Goal: Task Accomplishment & Management: Manage account settings

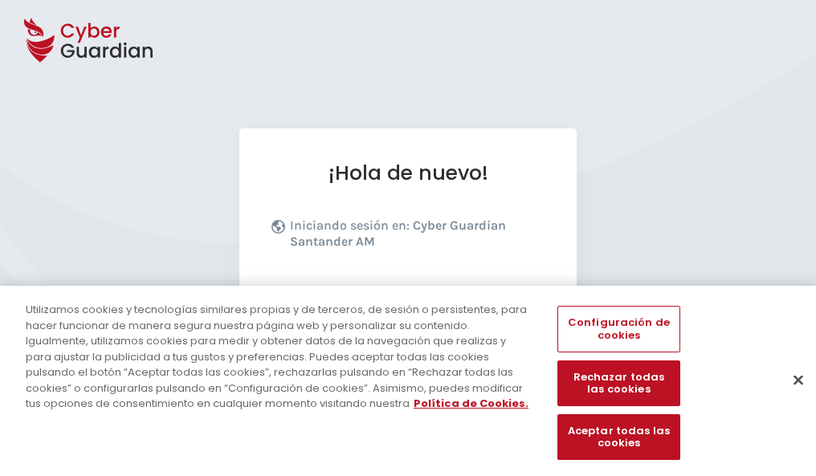
scroll to position [197, 0]
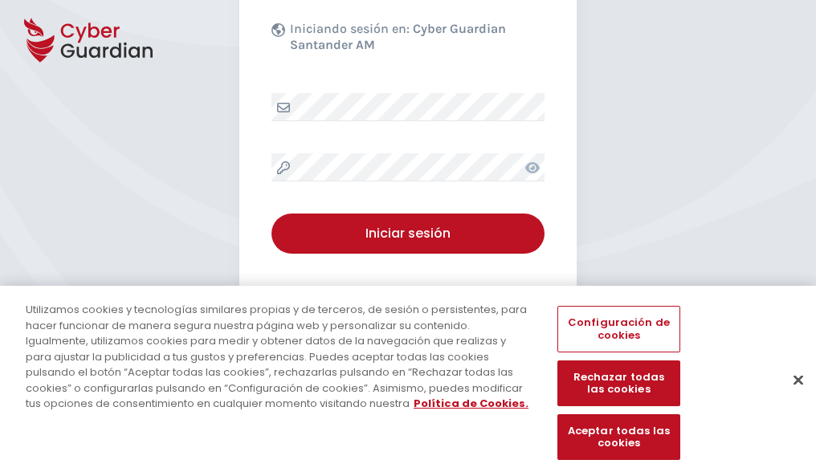
click at [790, 397] on button "Cerrar" at bounding box center [798, 379] width 35 height 35
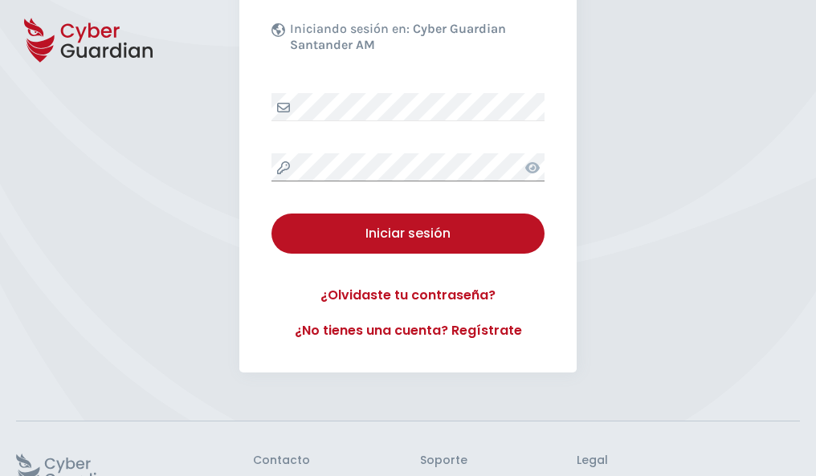
scroll to position [313, 0]
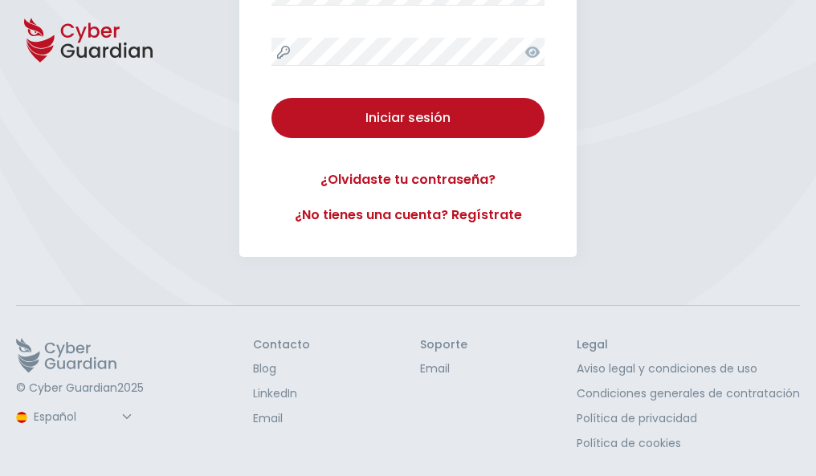
click at [272, 98] on button "Iniciar sesión" at bounding box center [408, 118] width 273 height 40
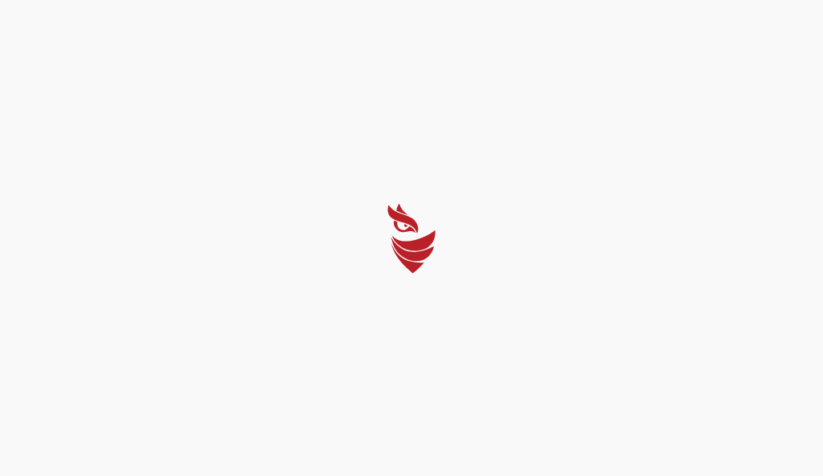
select select "Português (BR)"
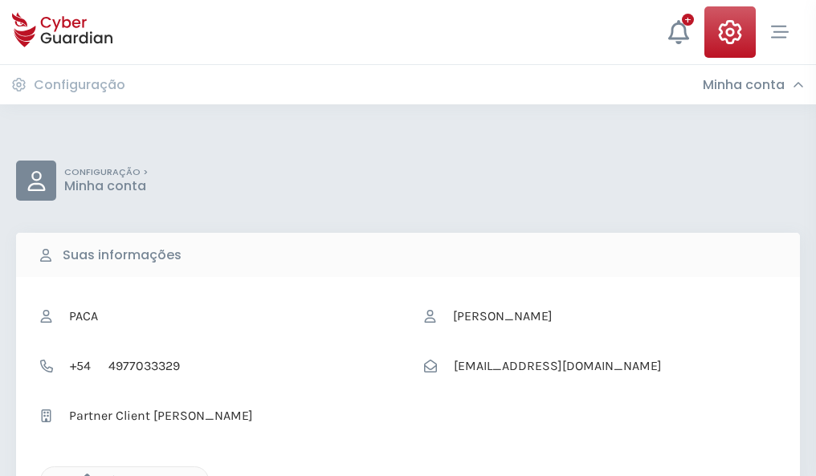
click at [83, 475] on icon "button" at bounding box center [83, 481] width 14 height 14
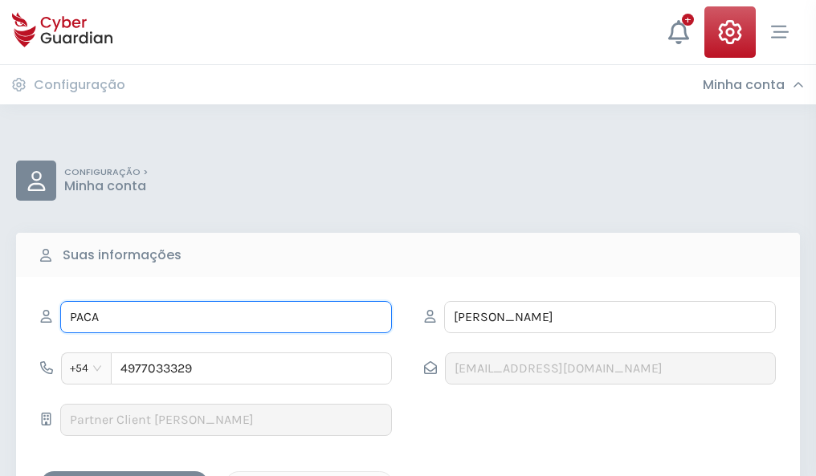
click at [226, 317] on input "PACA" at bounding box center [226, 317] width 332 height 32
type input "P"
type input "Marcial"
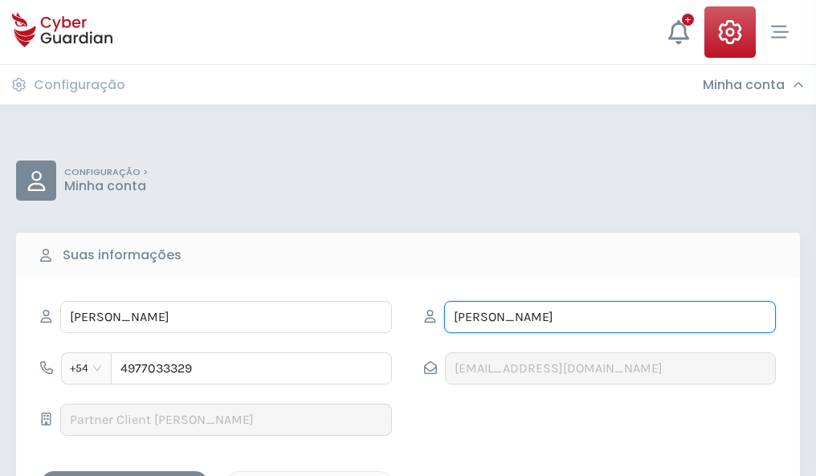
click at [610, 317] on input "SÁEZ" at bounding box center [610, 317] width 332 height 32
type input "S"
type input "Mercader"
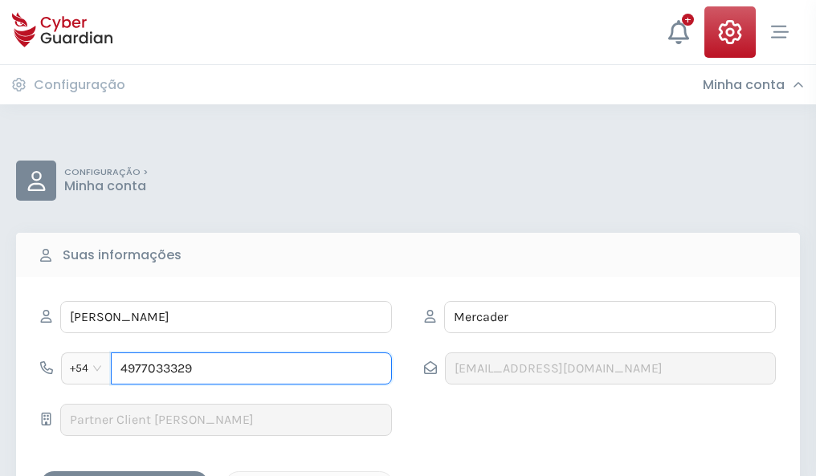
click at [251, 369] on input "4977033329" at bounding box center [251, 369] width 281 height 32
type input "4"
type input "4901579196"
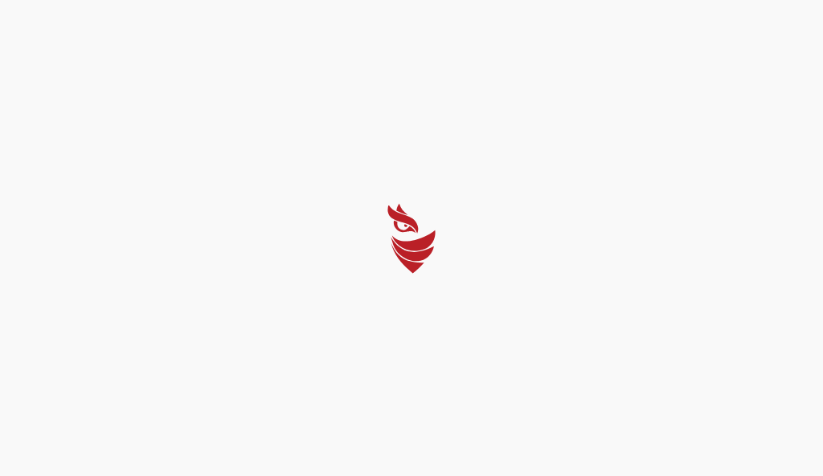
select select "Português (BR)"
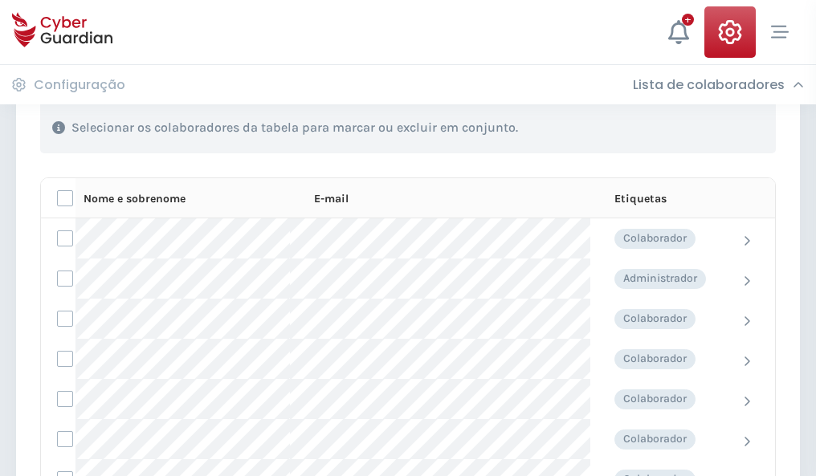
scroll to position [688, 0]
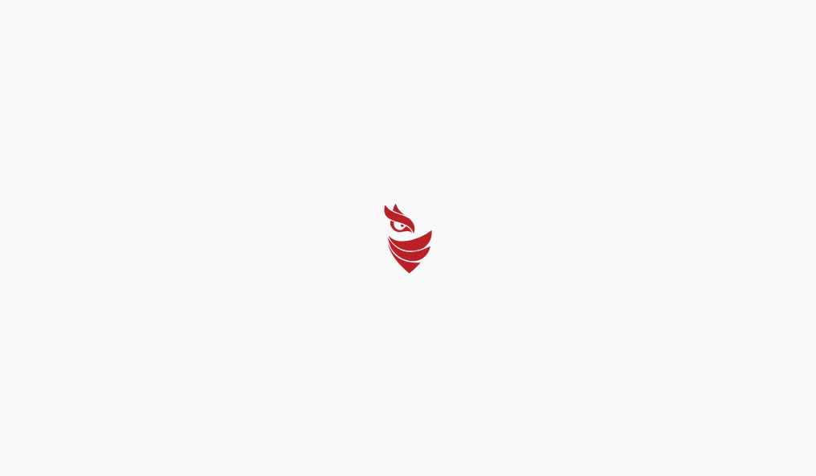
select select "Português (BR)"
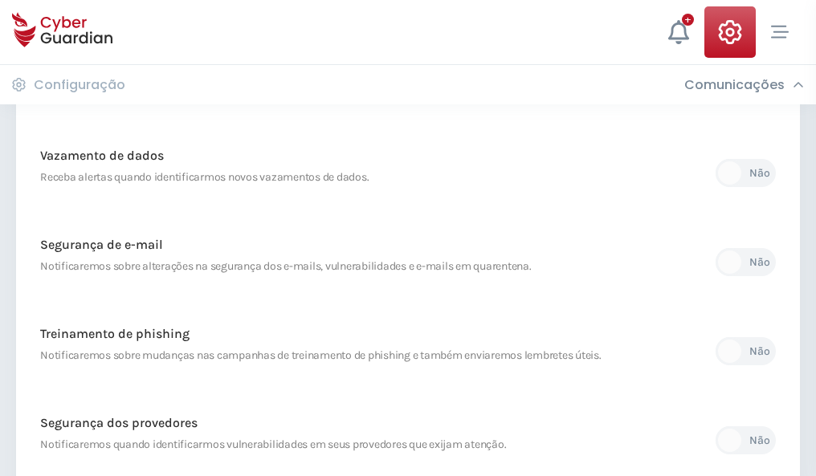
scroll to position [846, 0]
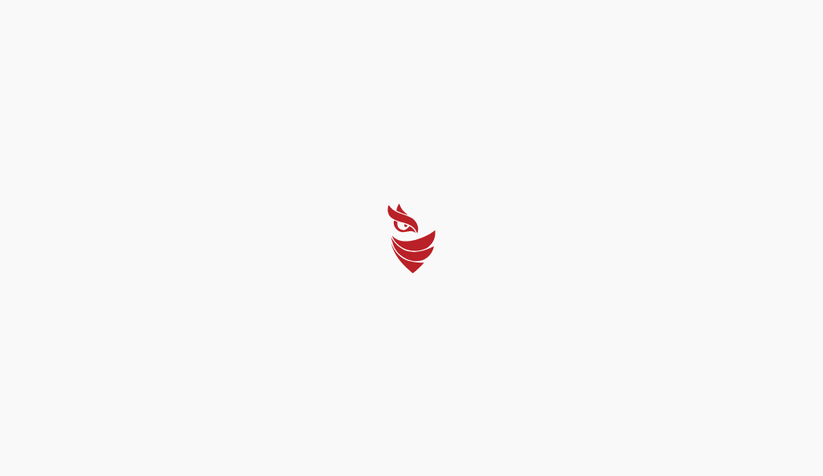
select select "Português (BR)"
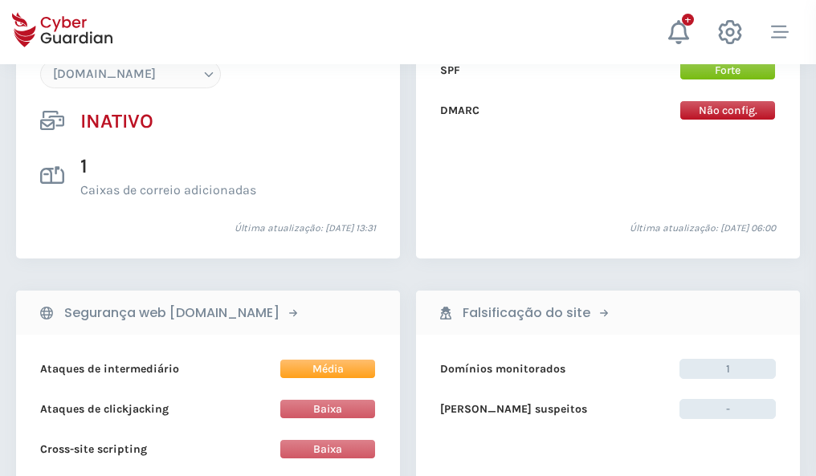
scroll to position [1512, 0]
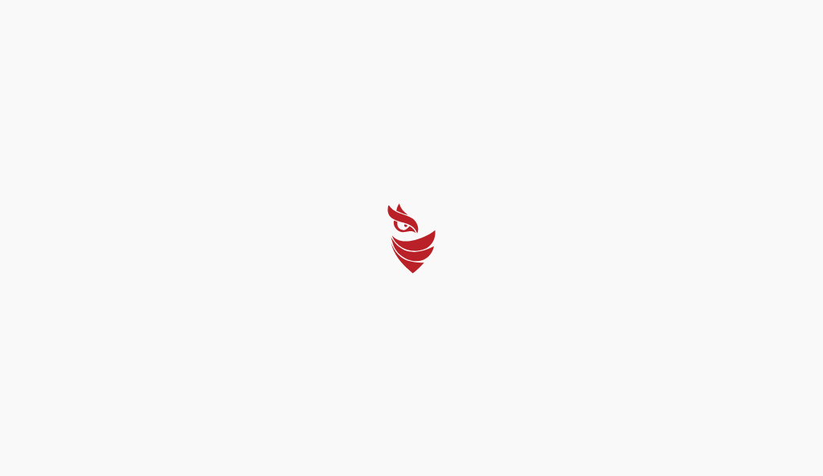
select select "Português (BR)"
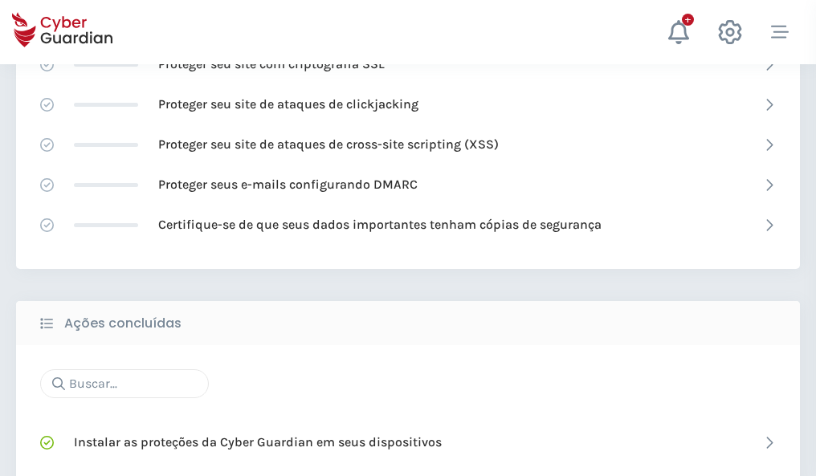
scroll to position [1070, 0]
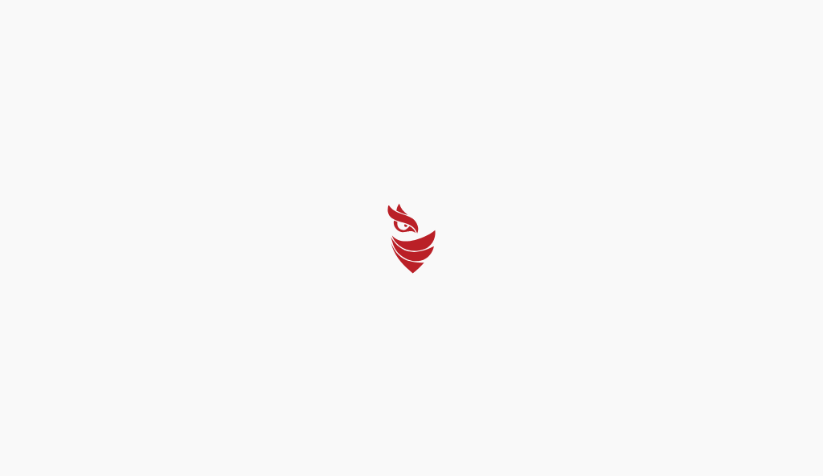
select select "Português (BR)"
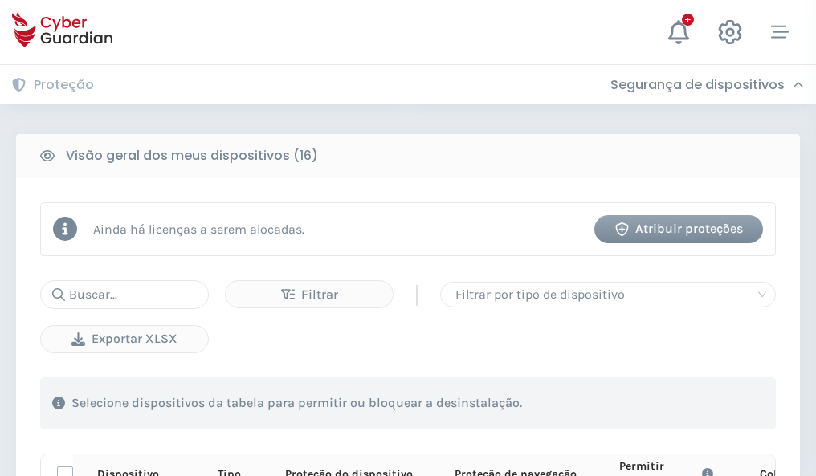
scroll to position [1420, 0]
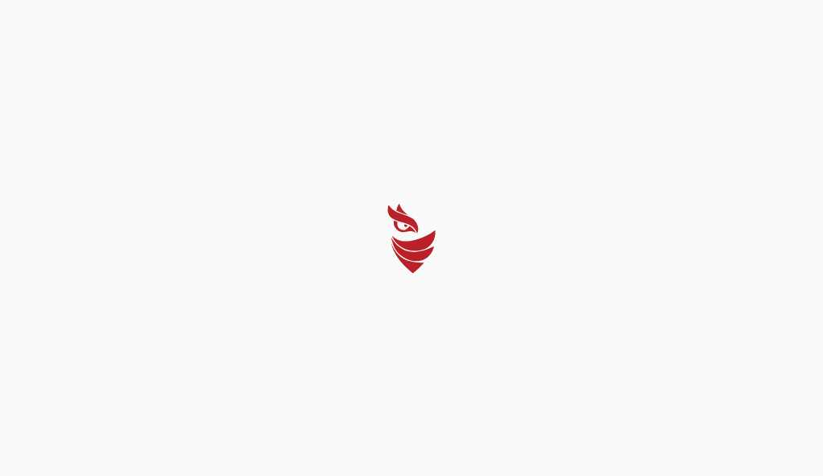
select select "Português (BR)"
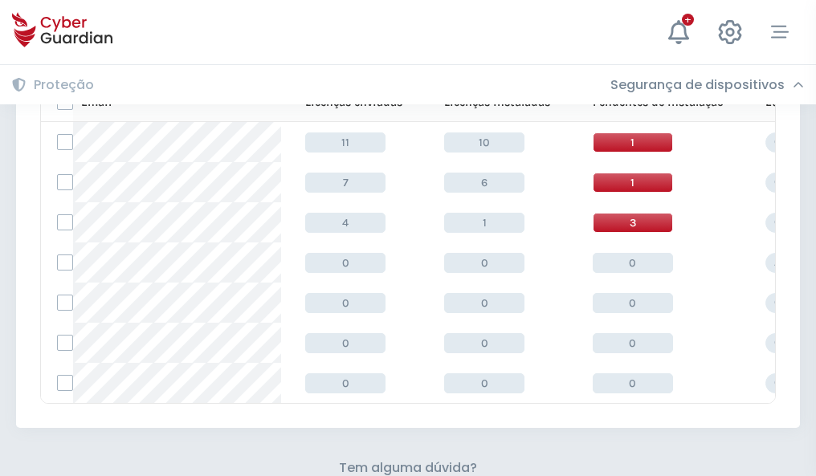
scroll to position [705, 0]
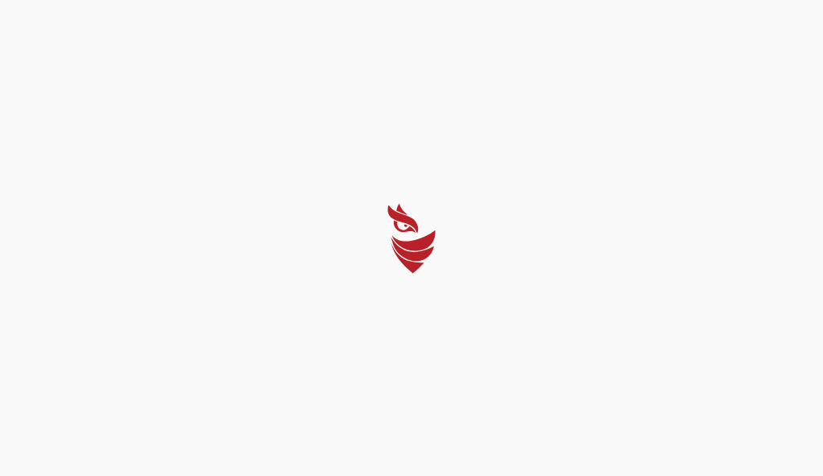
select select "Português (BR)"
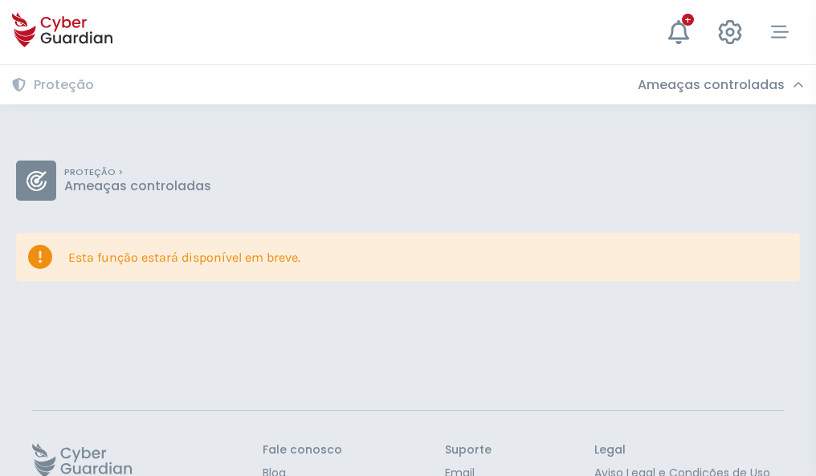
scroll to position [104, 0]
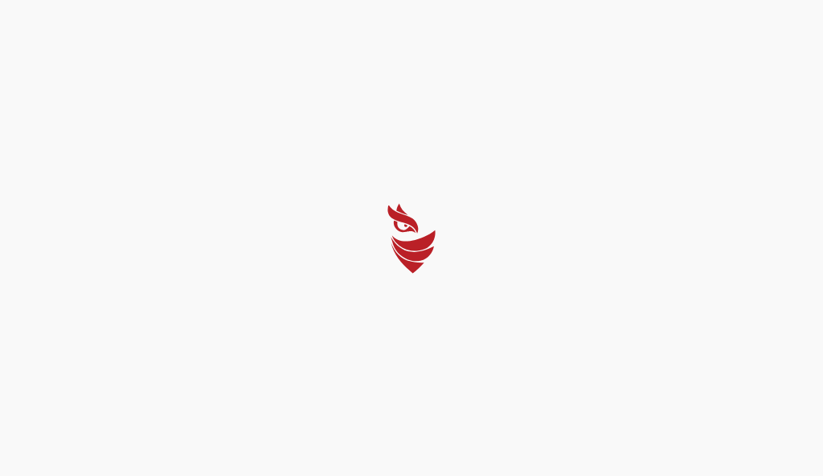
select select "Português (BR)"
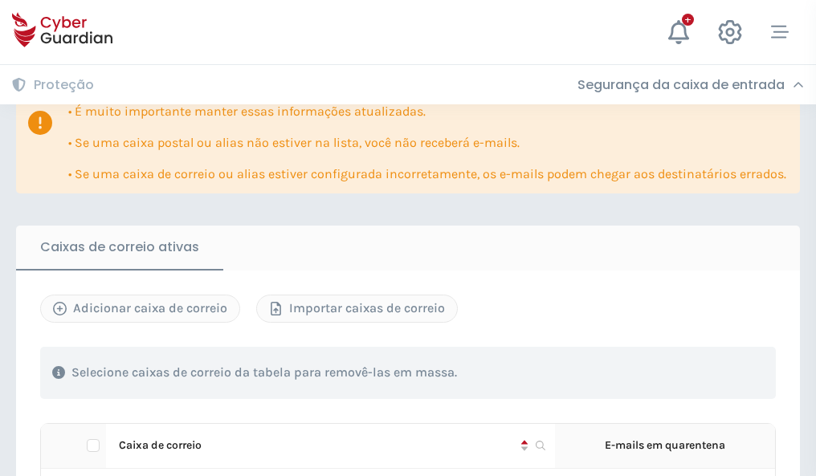
scroll to position [944, 0]
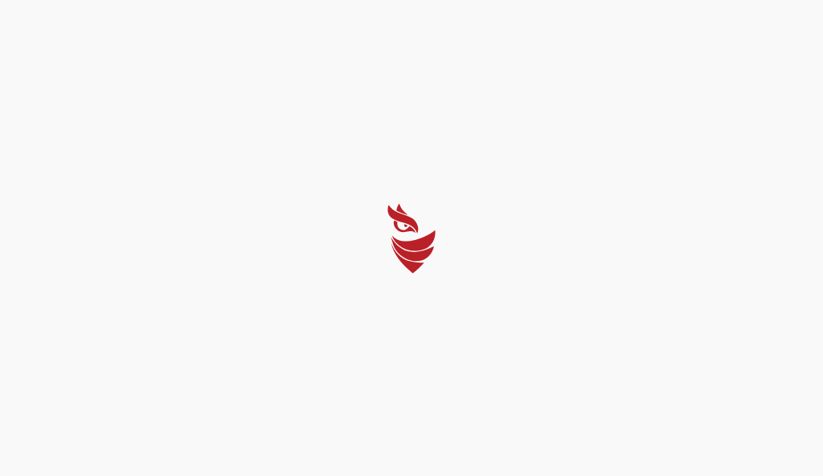
select select "Português (BR)"
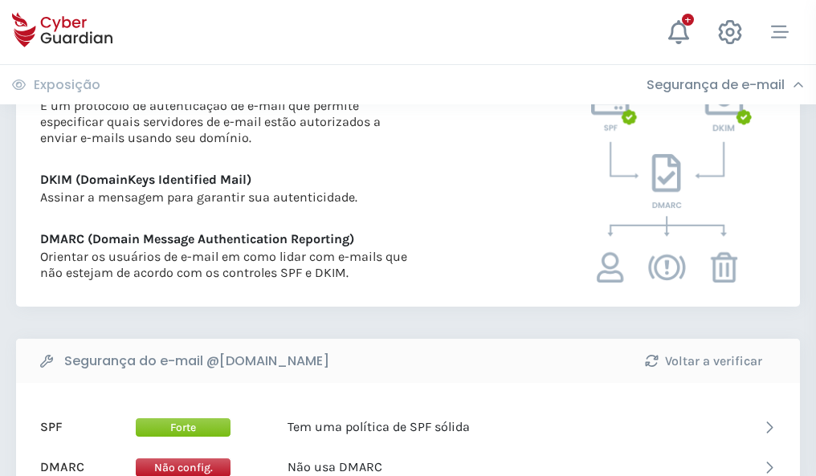
scroll to position [867, 0]
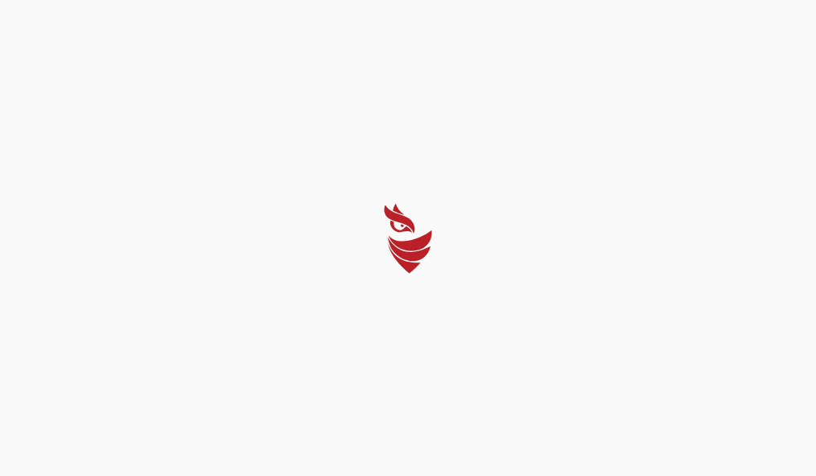
select select "Português (BR)"
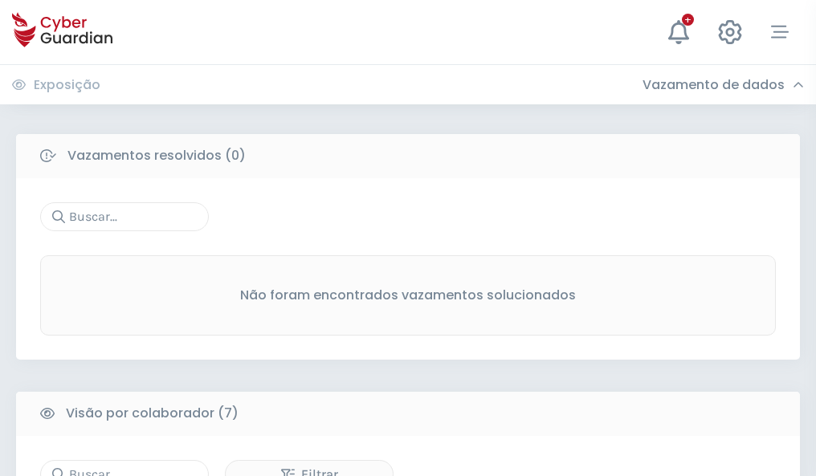
scroll to position [1329, 0]
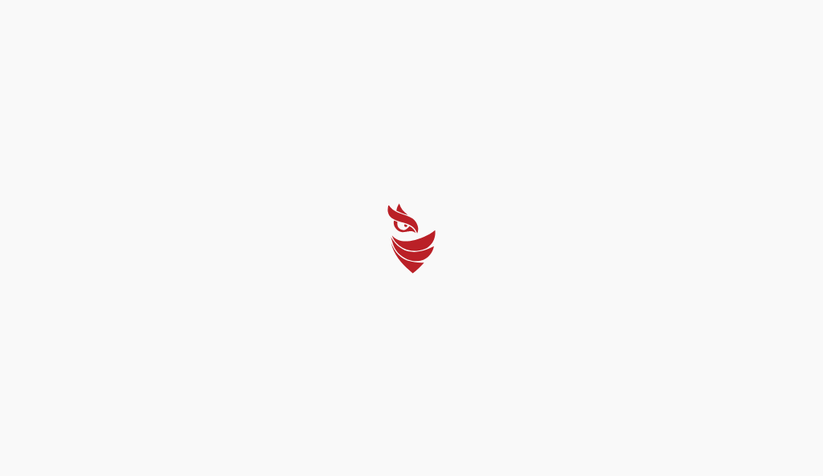
select select "Português (BR)"
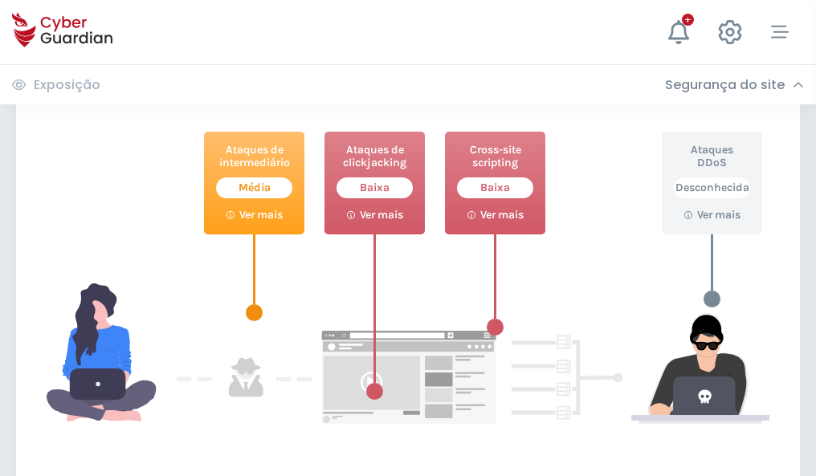
scroll to position [875, 0]
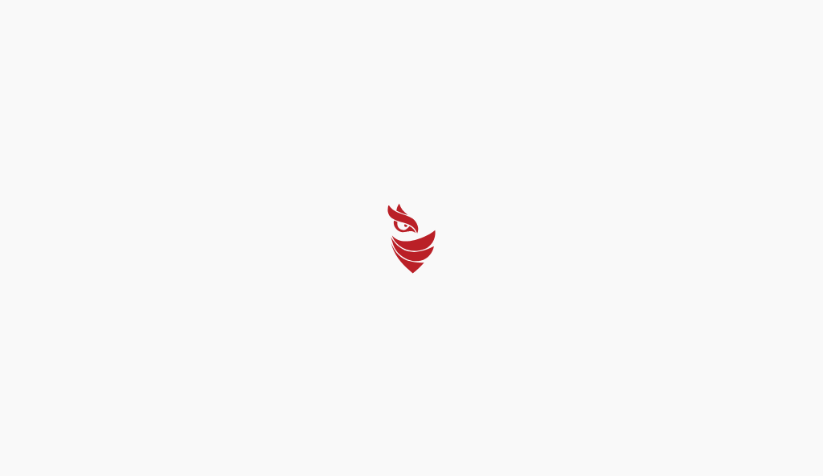
select select "Português (BR)"
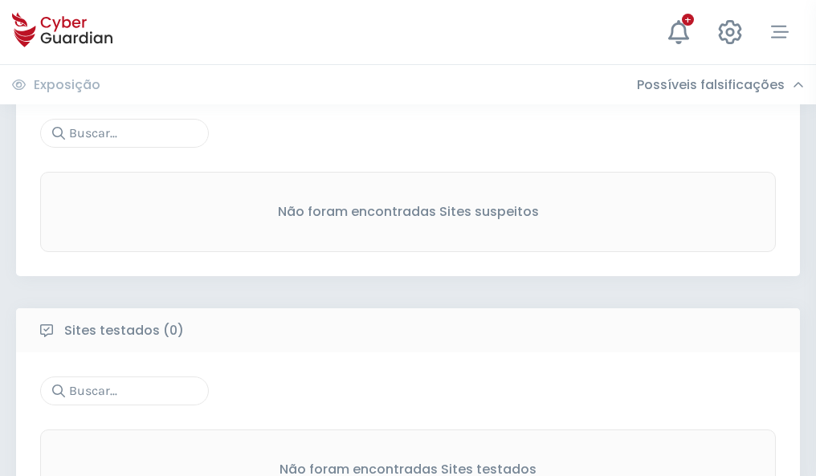
scroll to position [840, 0]
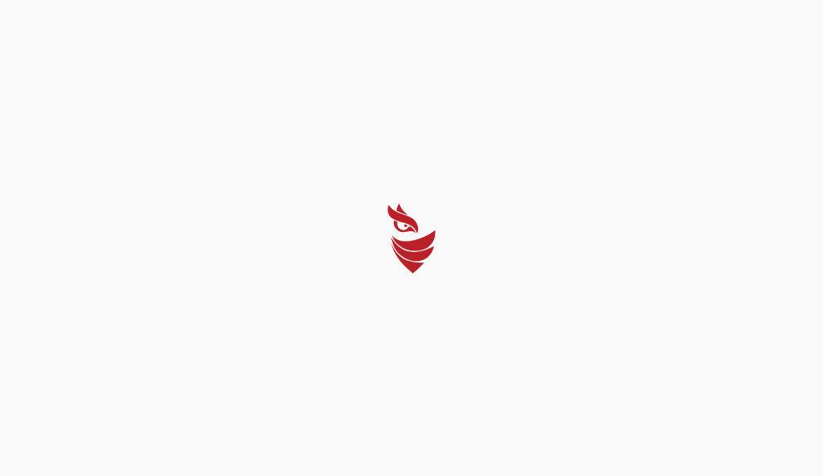
select select "Português (BR)"
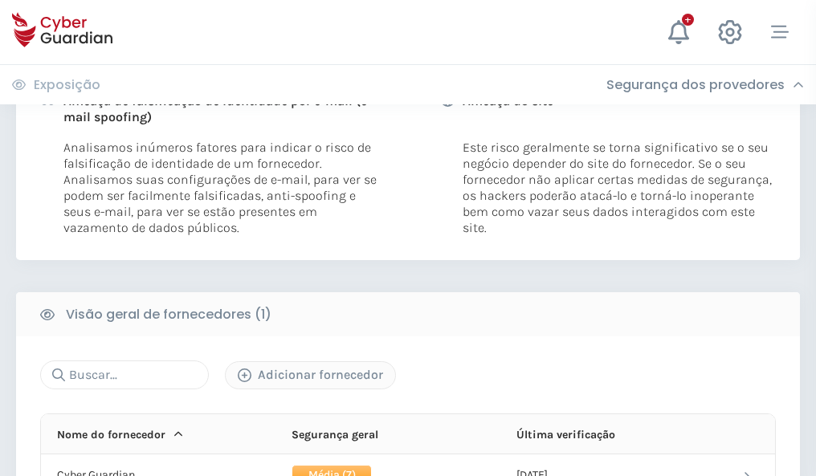
scroll to position [819, 0]
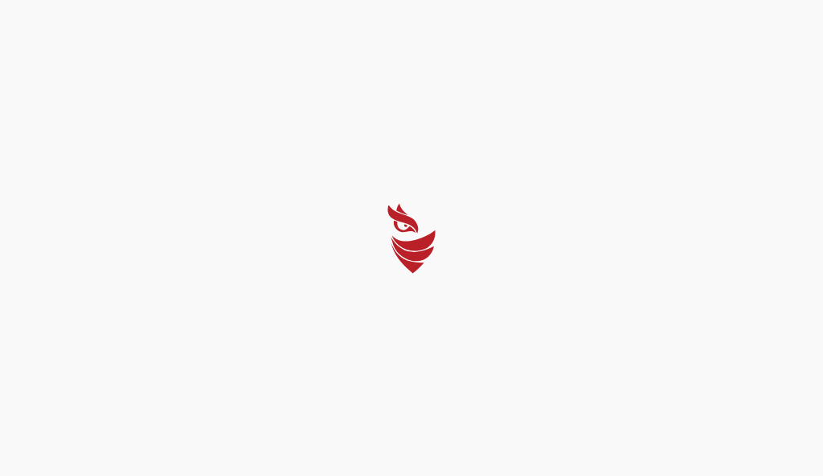
select select "Português (BR)"
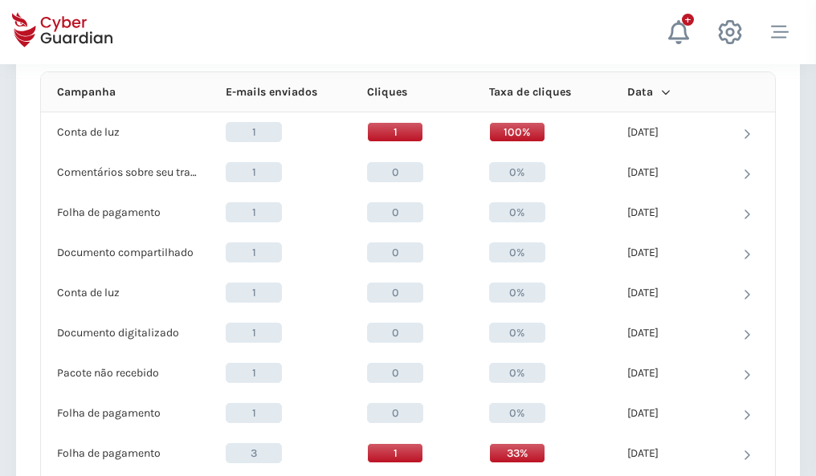
scroll to position [1440, 0]
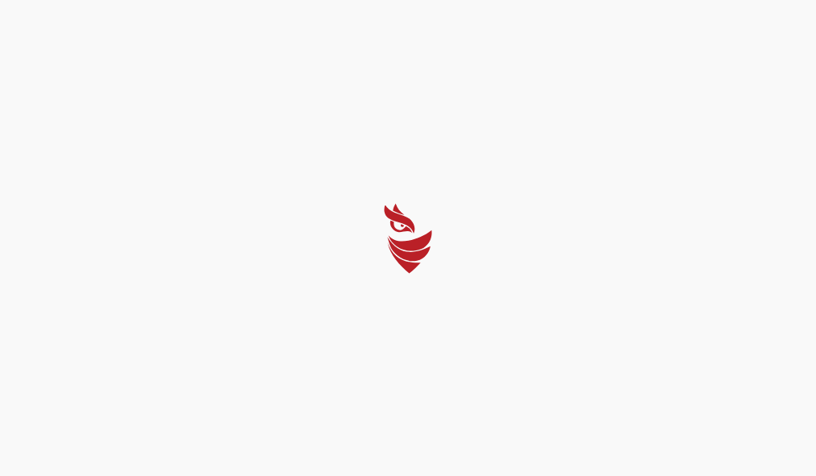
select select "Português (BR)"
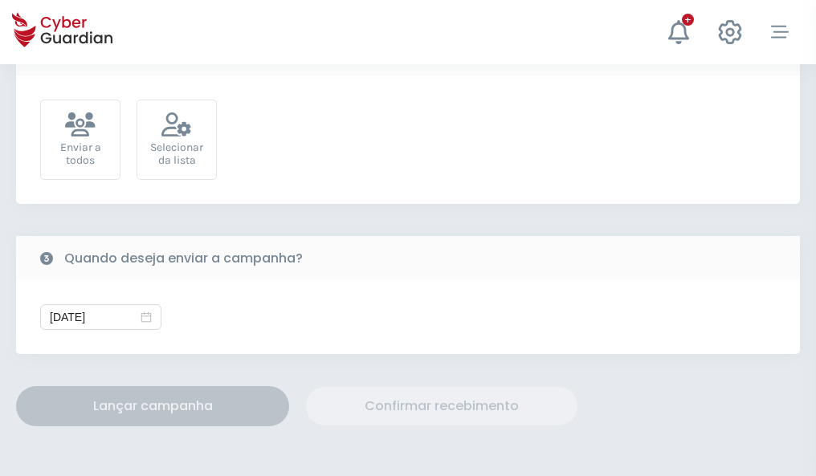
scroll to position [588, 0]
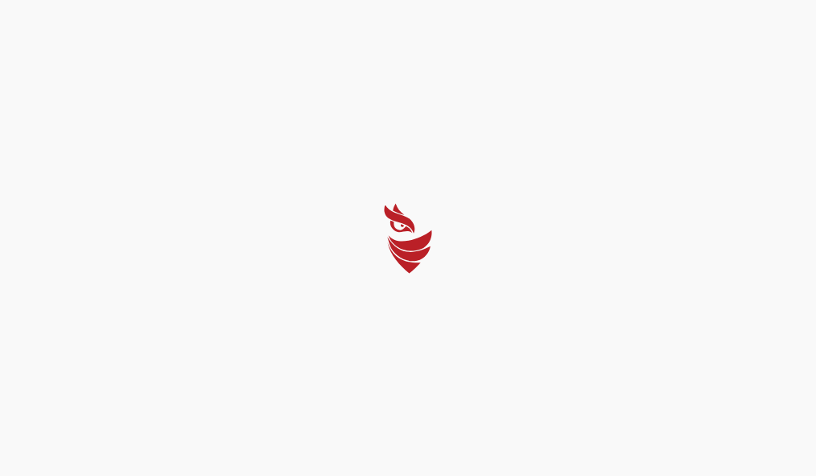
select select "Português (BR)"
